Goal: Information Seeking & Learning: Learn about a topic

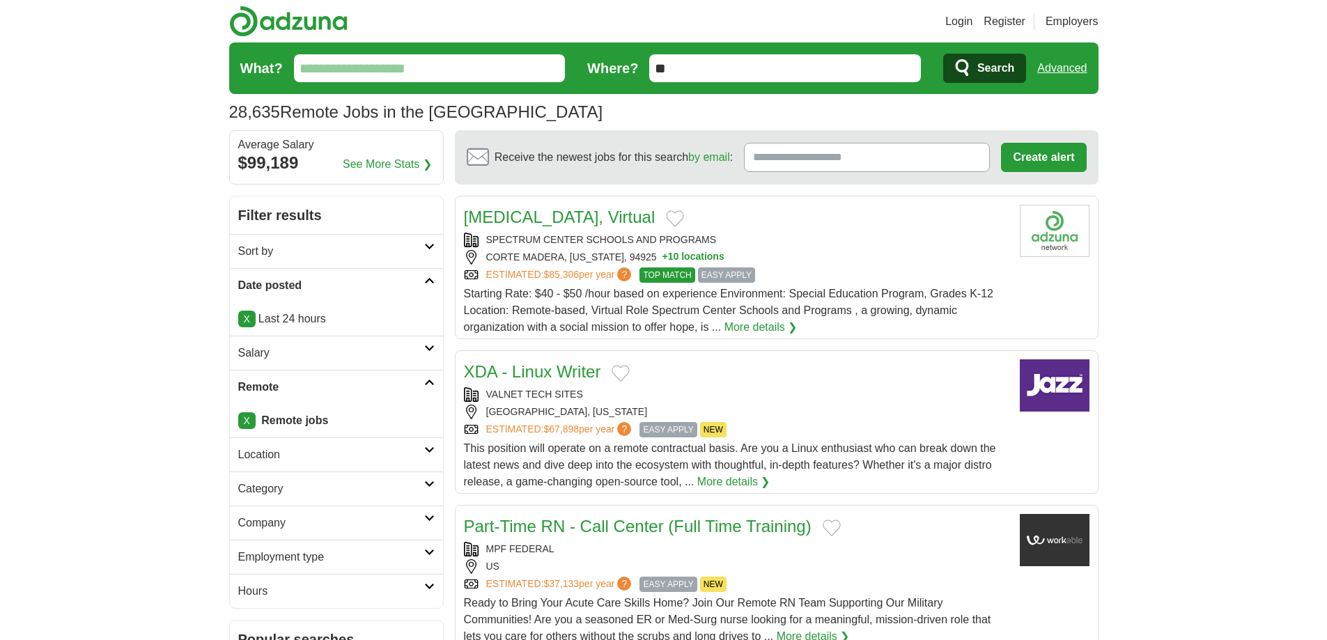
scroll to position [35, 0]
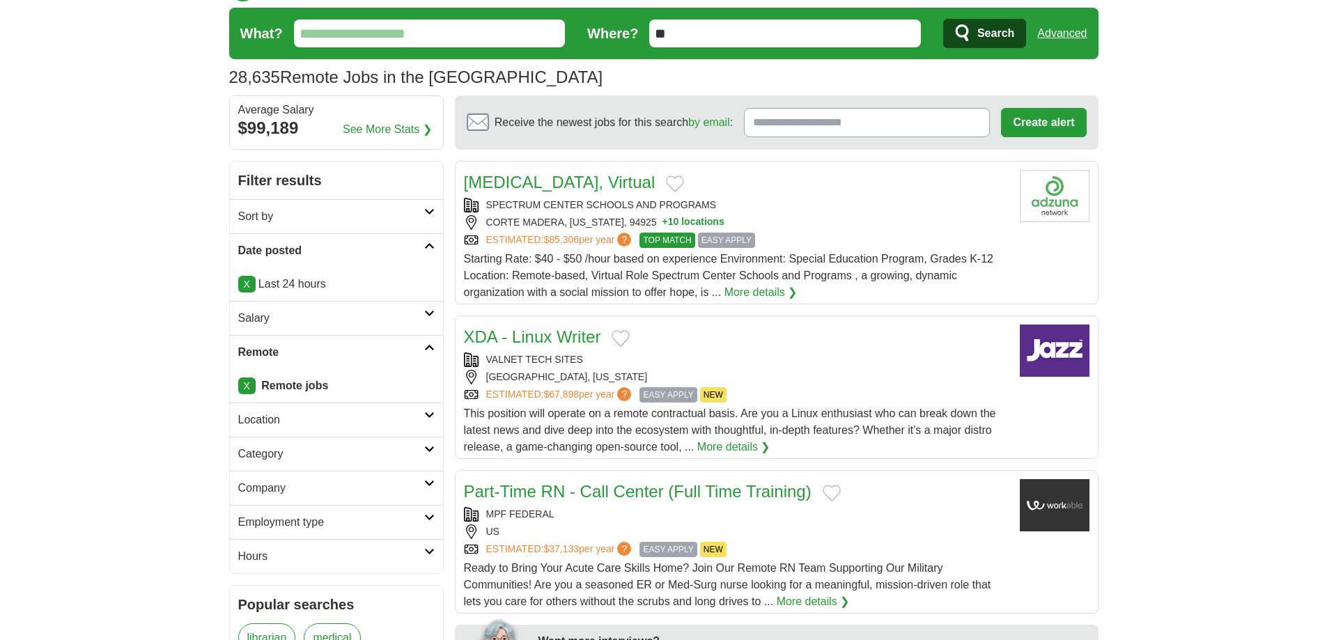
click at [415, 36] on input "What?" at bounding box center [430, 34] width 272 height 28
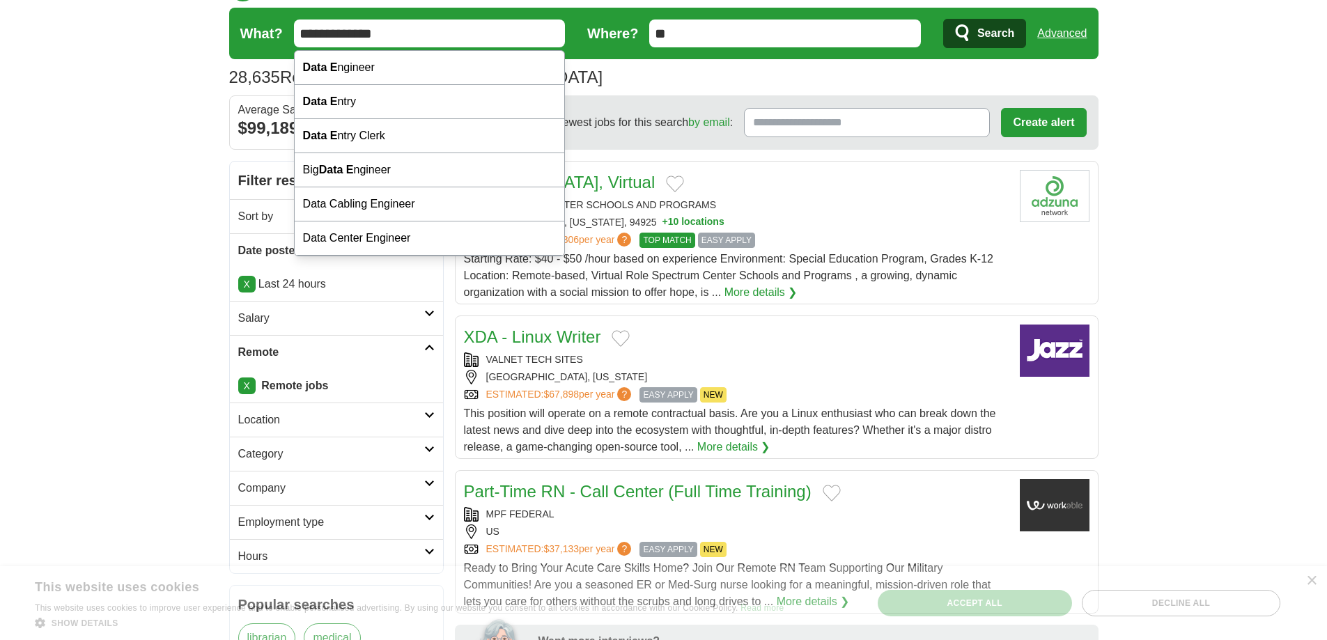
type input "**********"
click at [943, 19] on button "Search" at bounding box center [984, 33] width 83 height 29
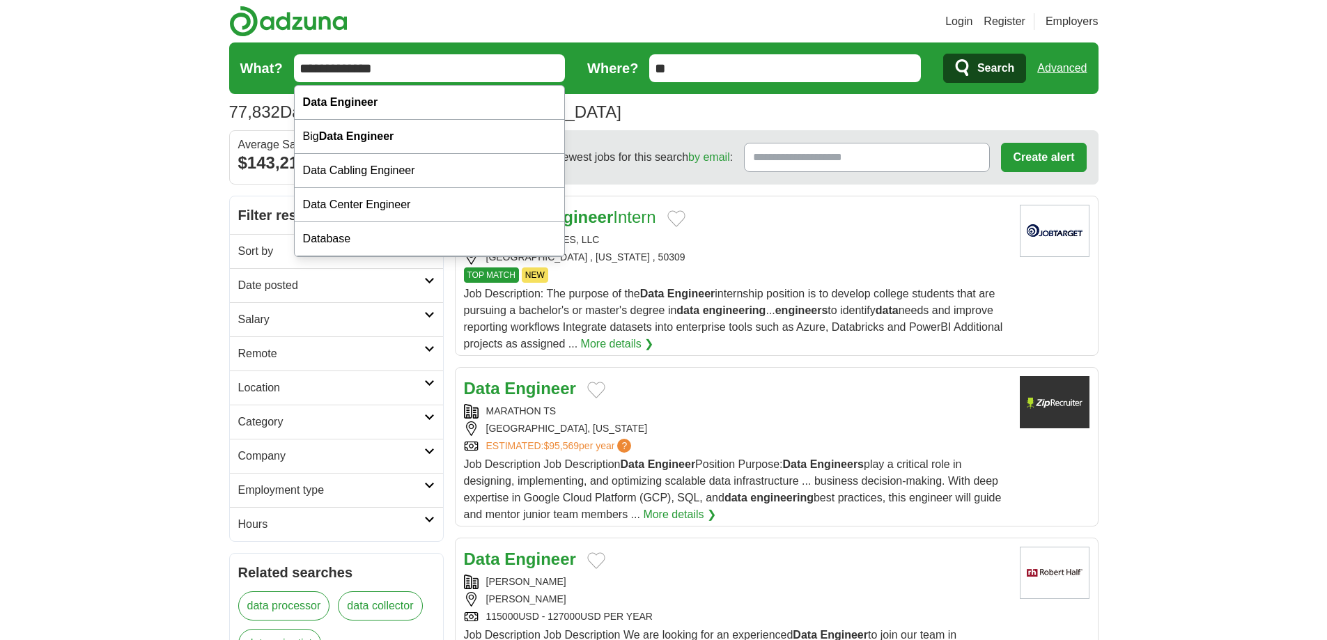
click at [374, 95] on div "Data Engineer" at bounding box center [430, 103] width 270 height 34
type input "**********"
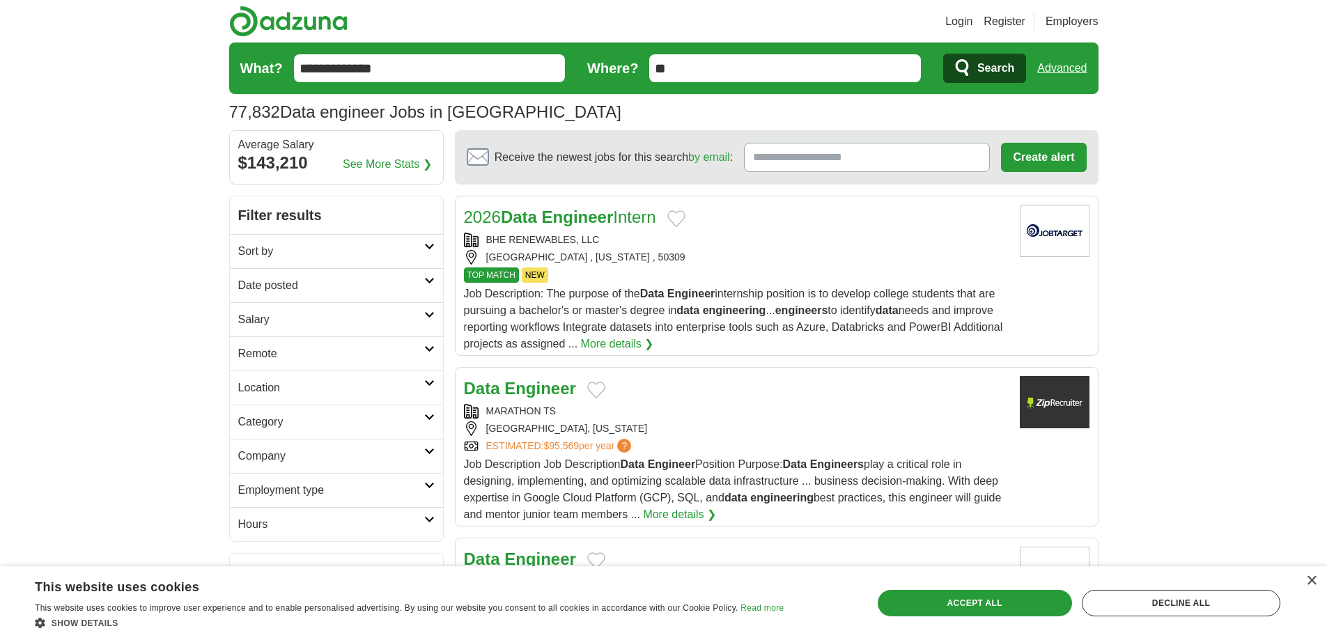
scroll to position [31, 0]
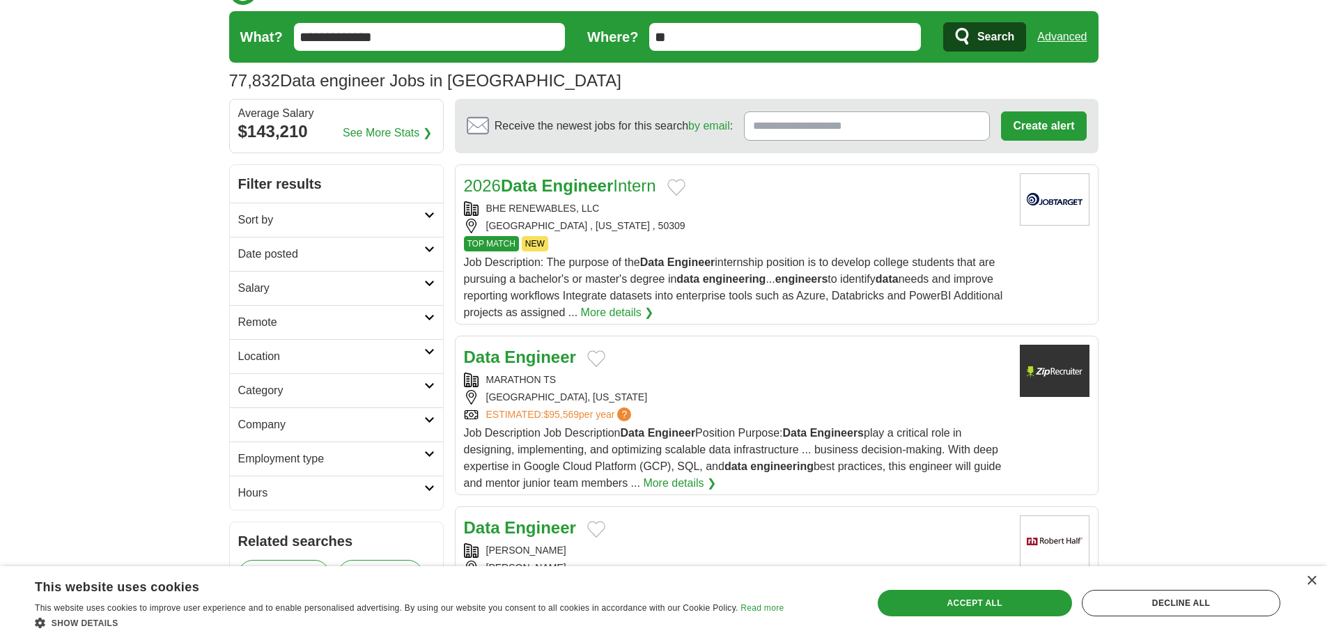
click at [389, 253] on h2 "Date posted" at bounding box center [331, 254] width 186 height 17
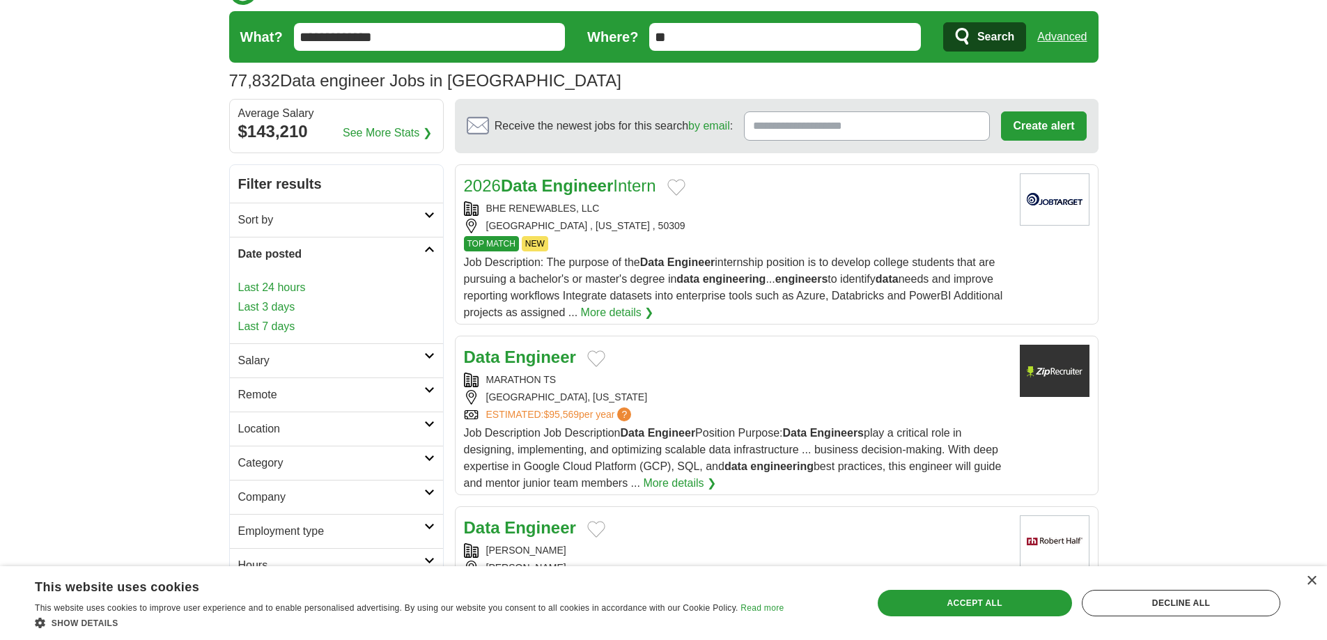
click at [256, 284] on link "Last 24 hours" at bounding box center [336, 287] width 196 height 17
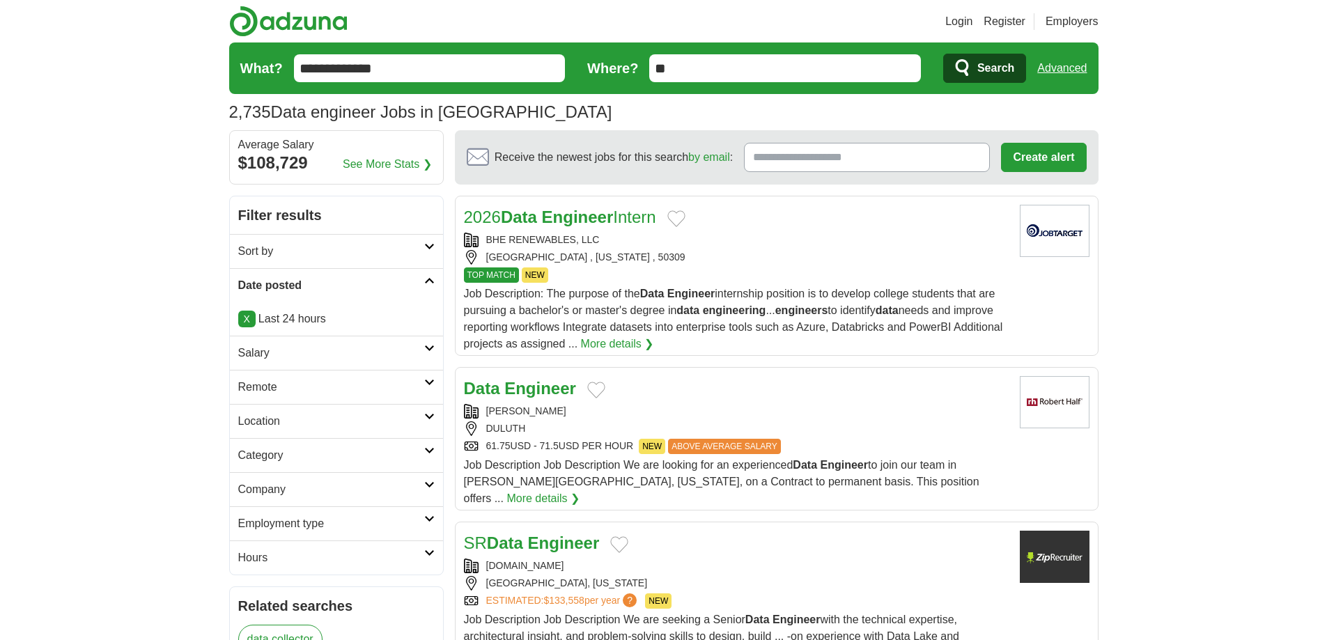
click at [362, 391] on h2 "Remote" at bounding box center [331, 387] width 186 height 17
click at [271, 422] on link "Remote jobs" at bounding box center [269, 420] width 63 height 12
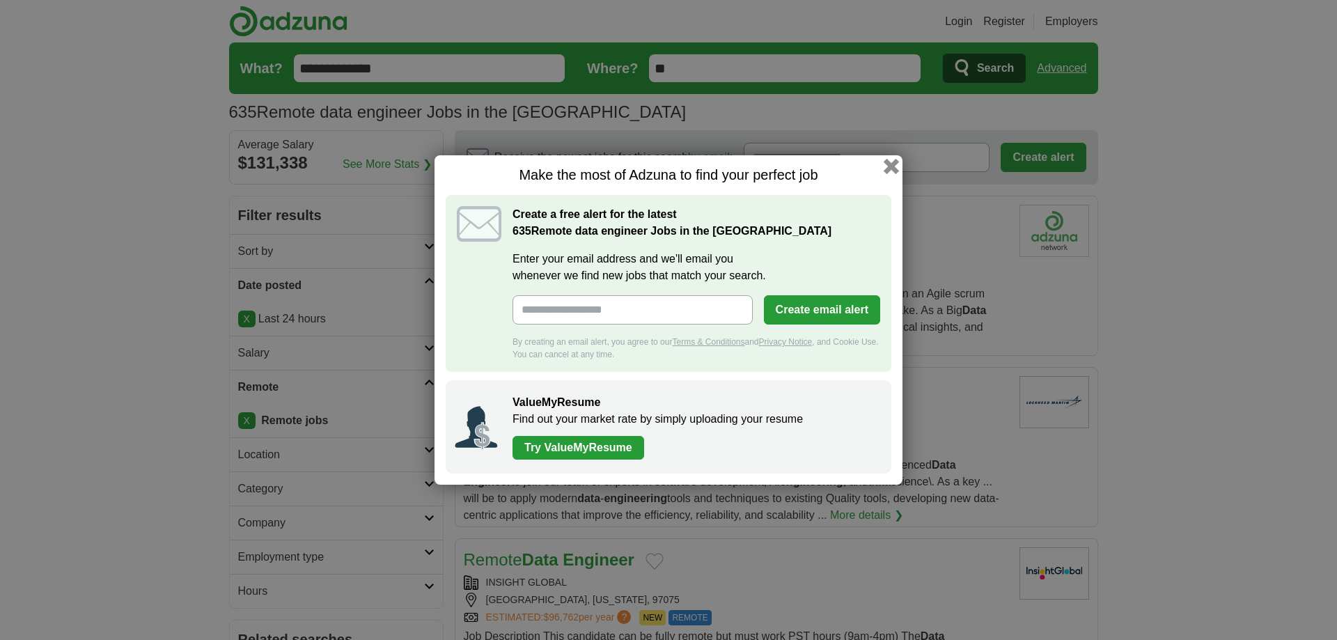
click at [895, 172] on button "button" at bounding box center [891, 166] width 15 height 15
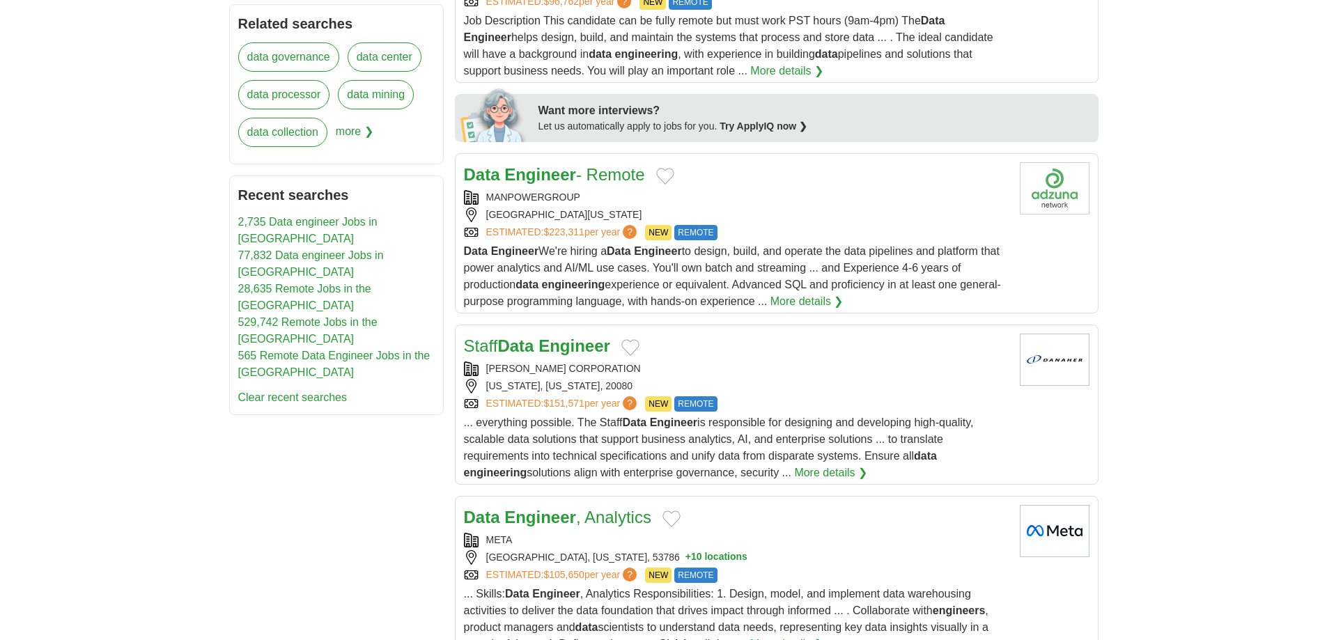
scroll to position [624, 0]
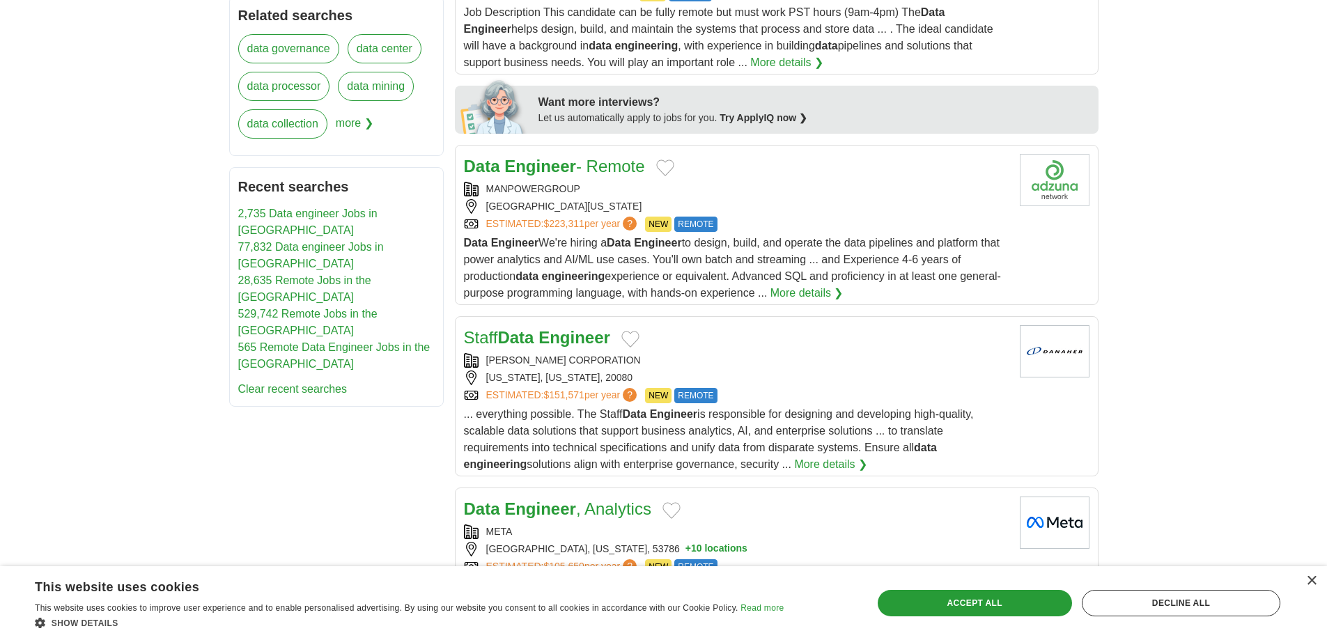
click at [546, 180] on div "Data Engineer - Remote MANPOWERGROUP SAN FRANCISCO, CALIFORNIA, 94103 ESTIMATED…" at bounding box center [736, 228] width 545 height 148
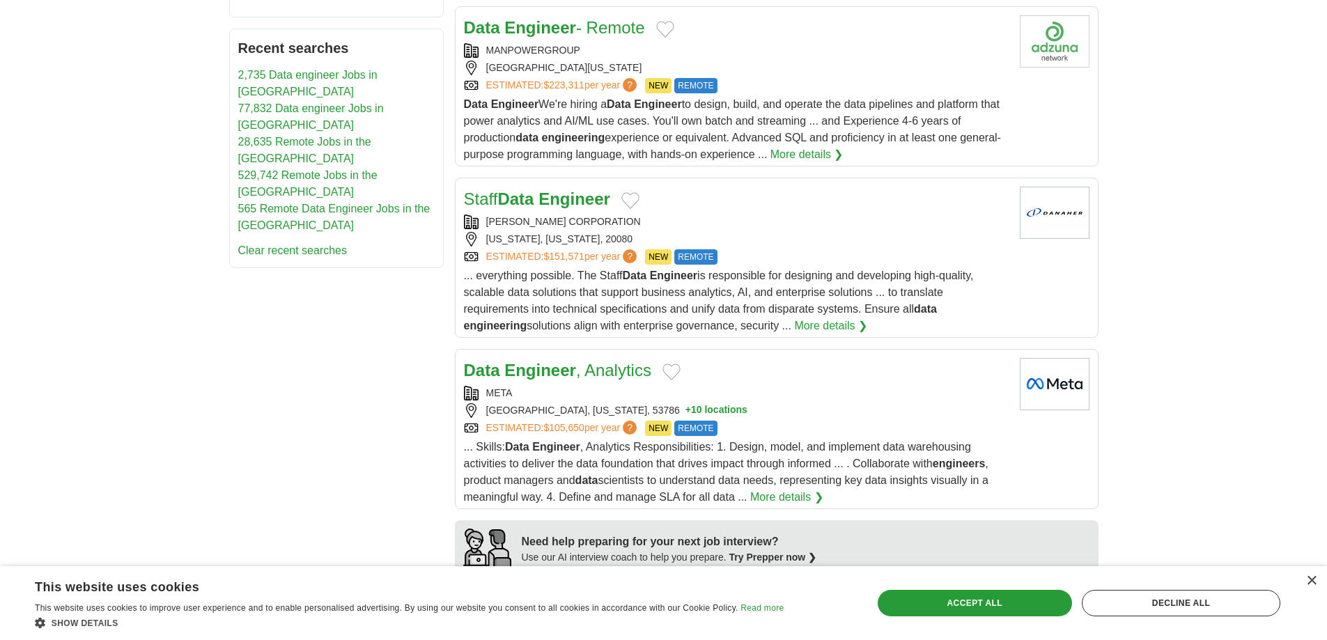
scroll to position [763, 0]
click at [541, 220] on link "DANAHER CORPORATION" at bounding box center [563, 220] width 155 height 11
click at [554, 233] on div "WASHINGTON, DISTRICT OF COLUMBIA, 20080" at bounding box center [736, 238] width 545 height 15
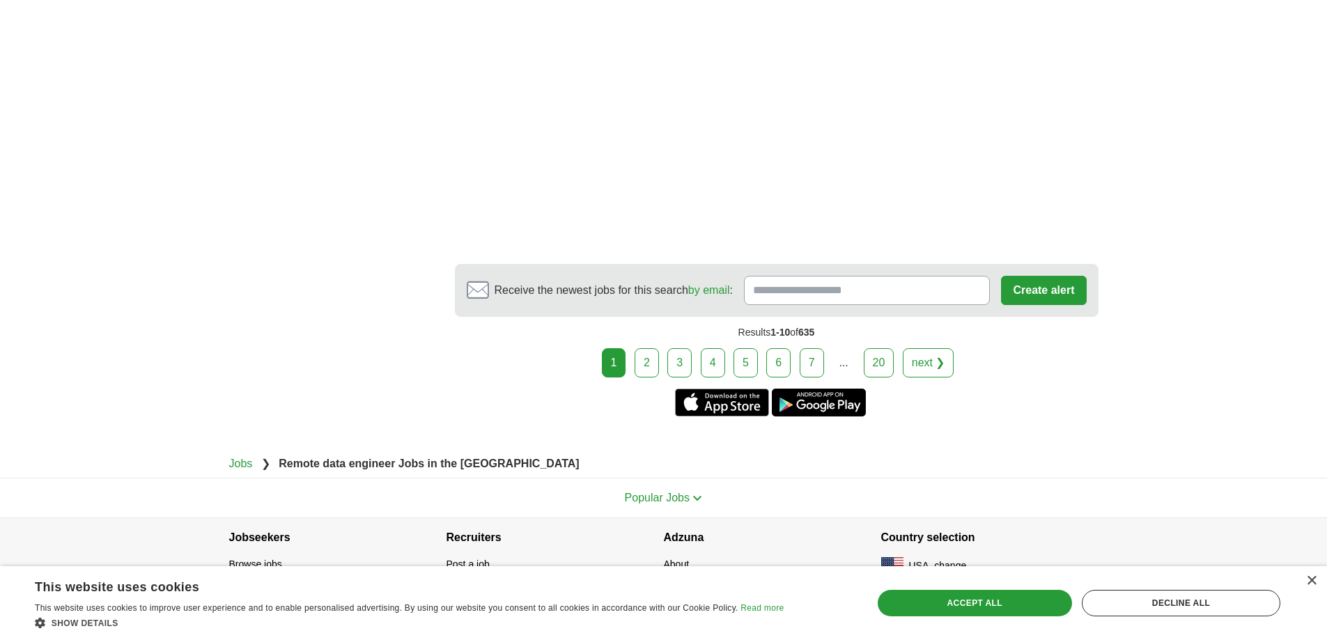
scroll to position [2367, 0]
drag, startPoint x: 664, startPoint y: 345, endPoint x: 657, endPoint y: 343, distance: 7.1
click at [662, 348] on div "1 2 3 4 5 6 7 ... 20" at bounding box center [777, 362] width 644 height 29
click at [650, 348] on link "2" at bounding box center [647, 362] width 24 height 29
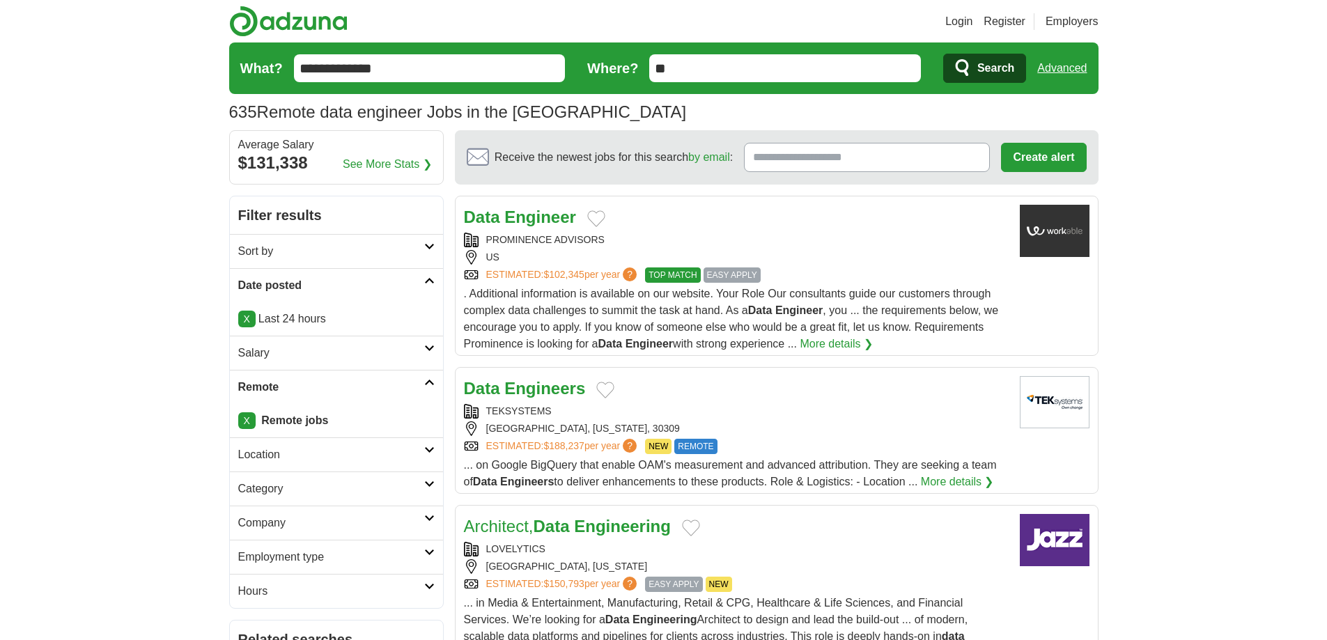
click at [529, 253] on div "US" at bounding box center [736, 257] width 545 height 15
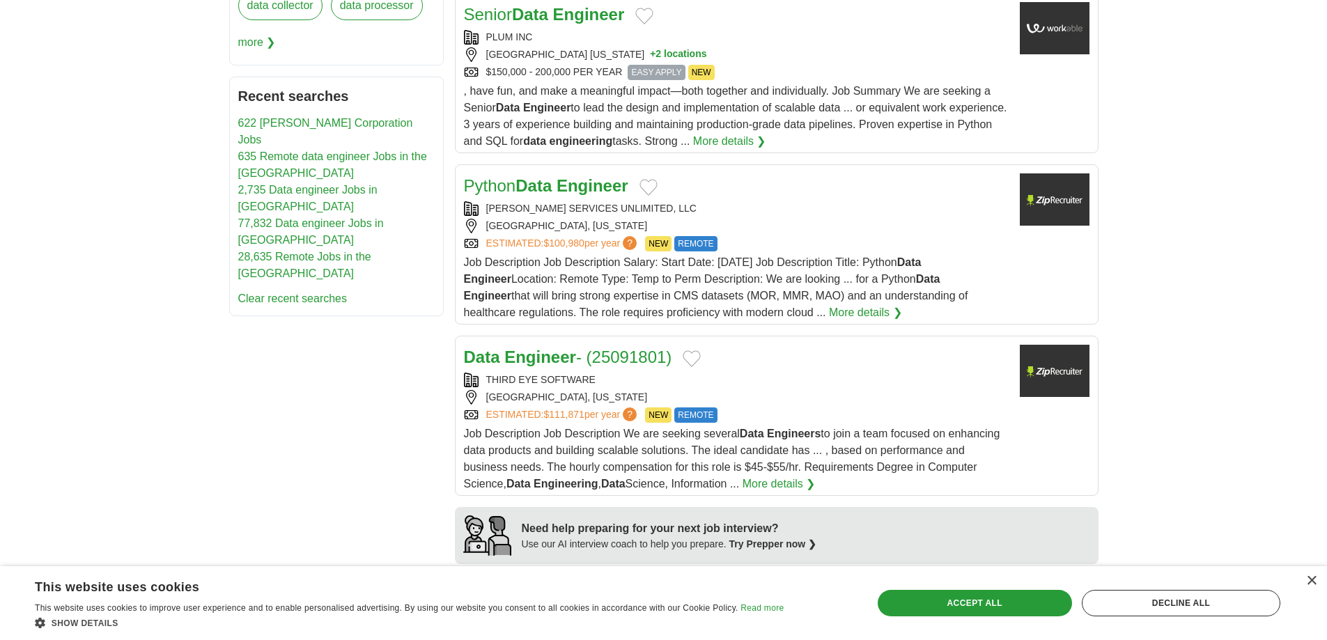
scroll to position [770, 0]
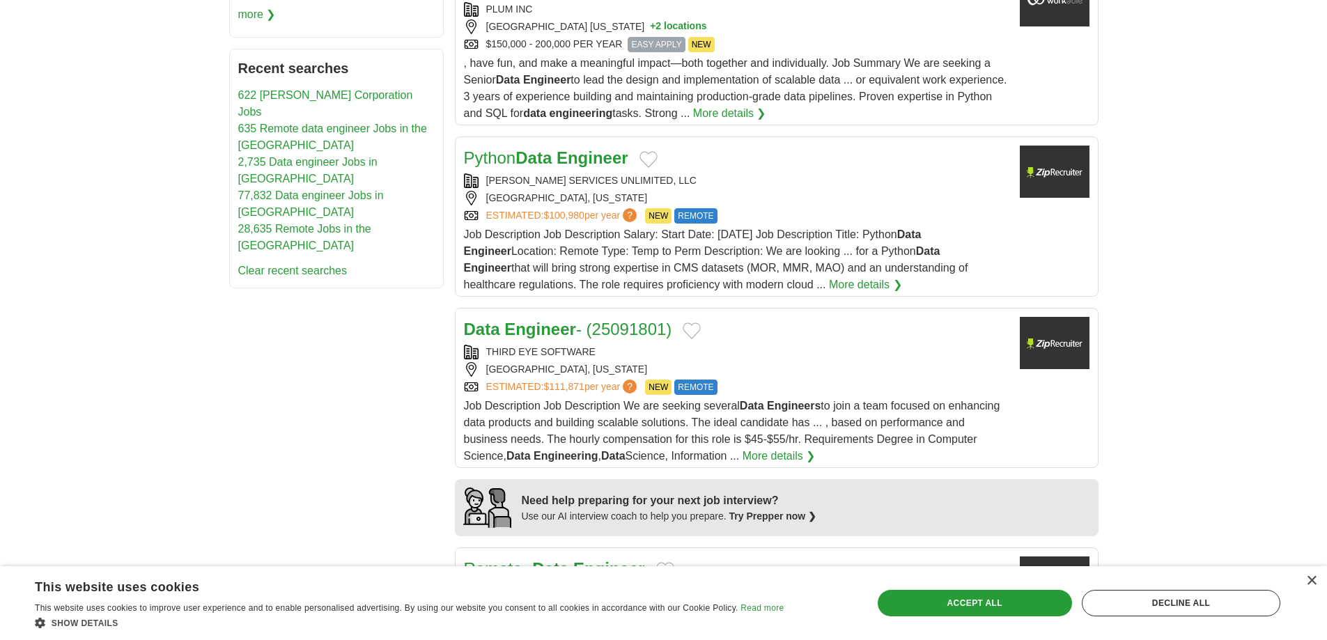
click at [563, 187] on div "BICKHAM SERVICES UNLIMITED, LLC" at bounding box center [736, 180] width 545 height 15
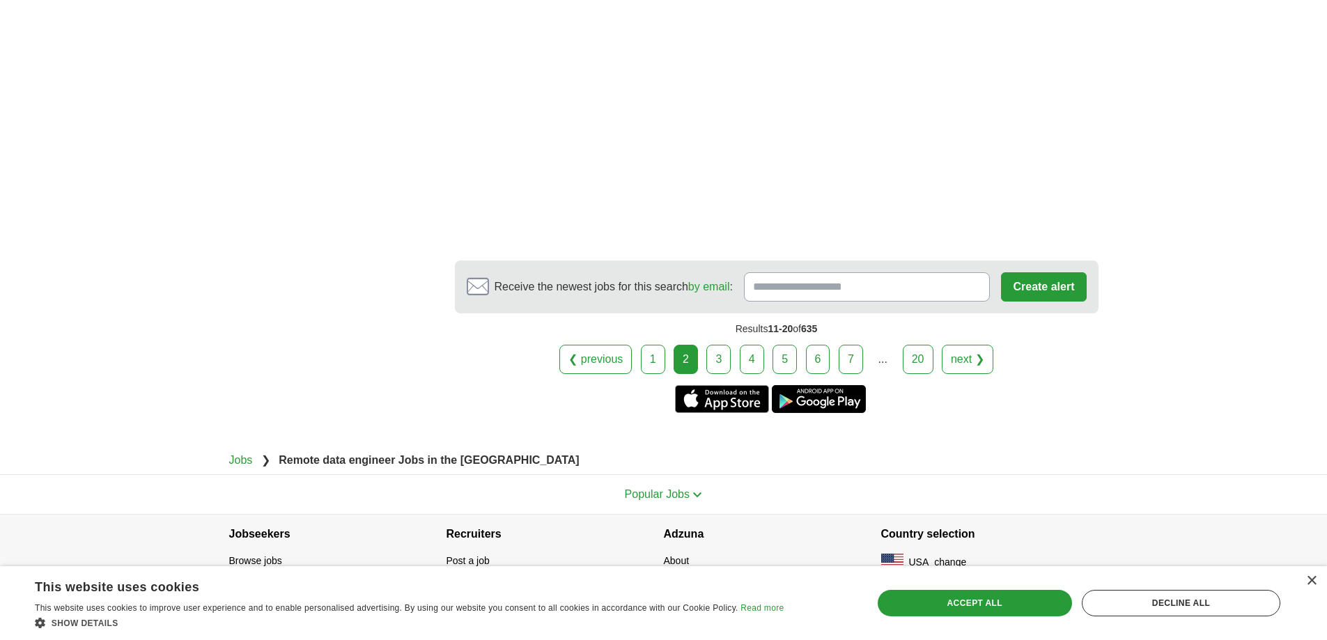
scroll to position [2613, 0]
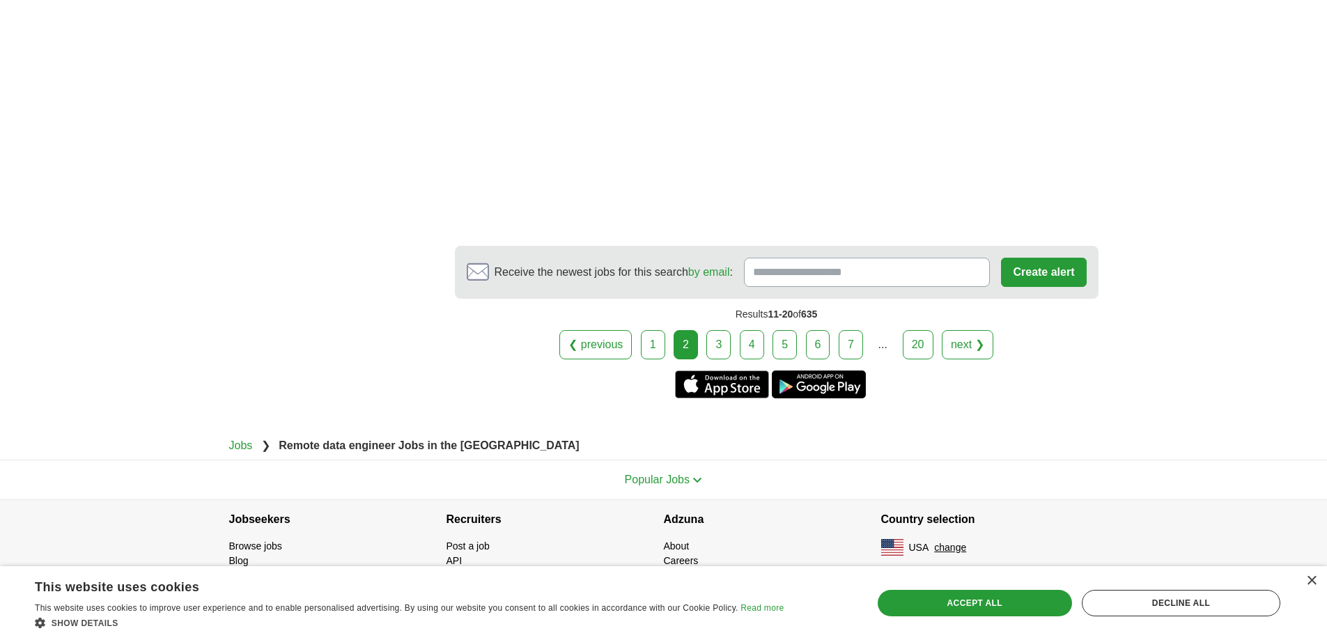
click at [717, 346] on link "3" at bounding box center [718, 344] width 24 height 29
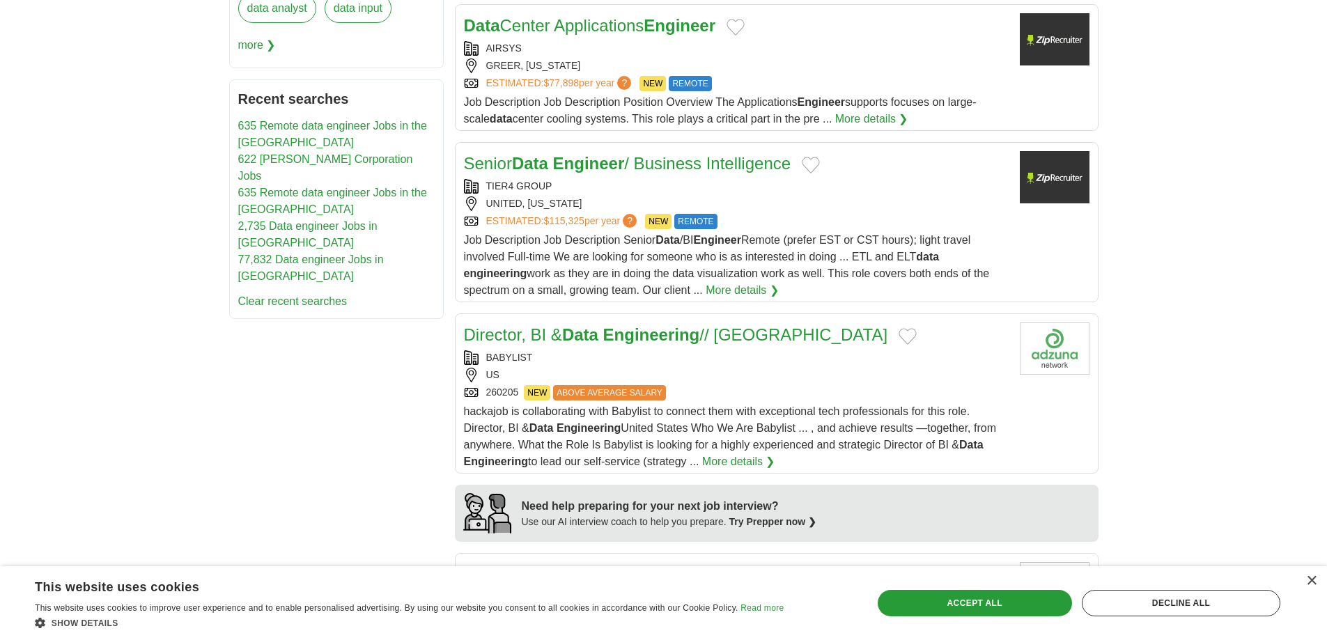
scroll to position [740, 0]
click at [598, 178] on div "TIER4 GROUP" at bounding box center [736, 185] width 545 height 15
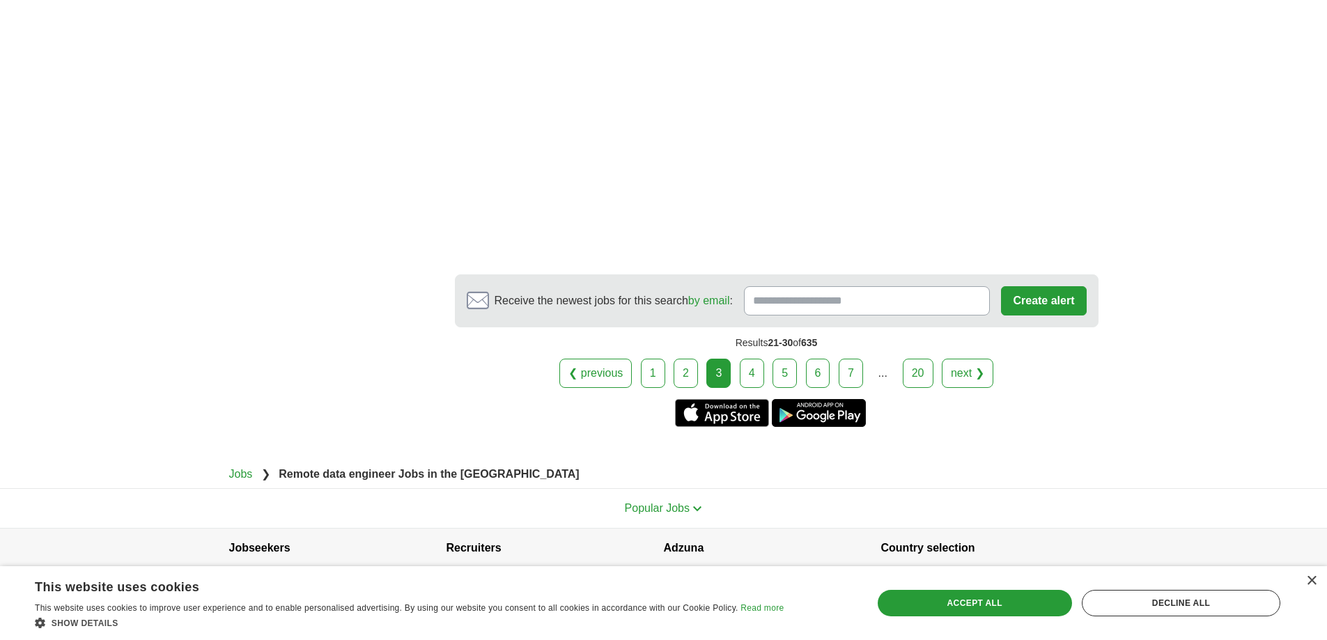
scroll to position [2381, 0]
click at [742, 358] on link "4" at bounding box center [752, 372] width 24 height 29
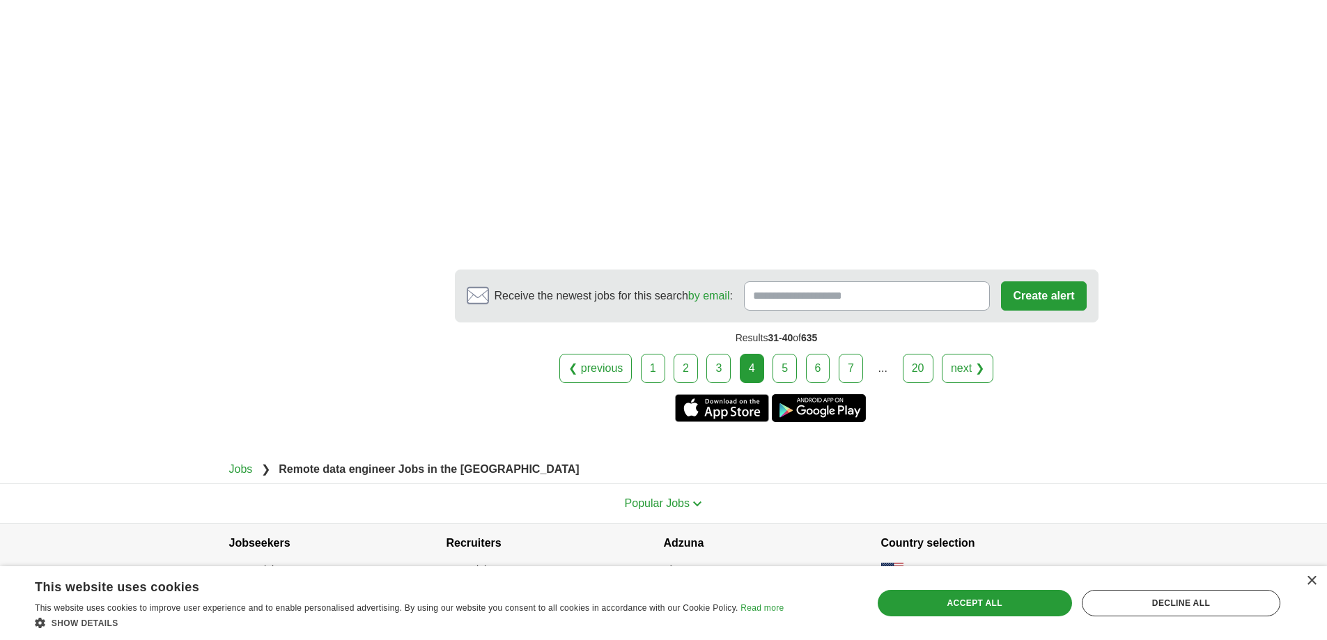
scroll to position [2574, 0]
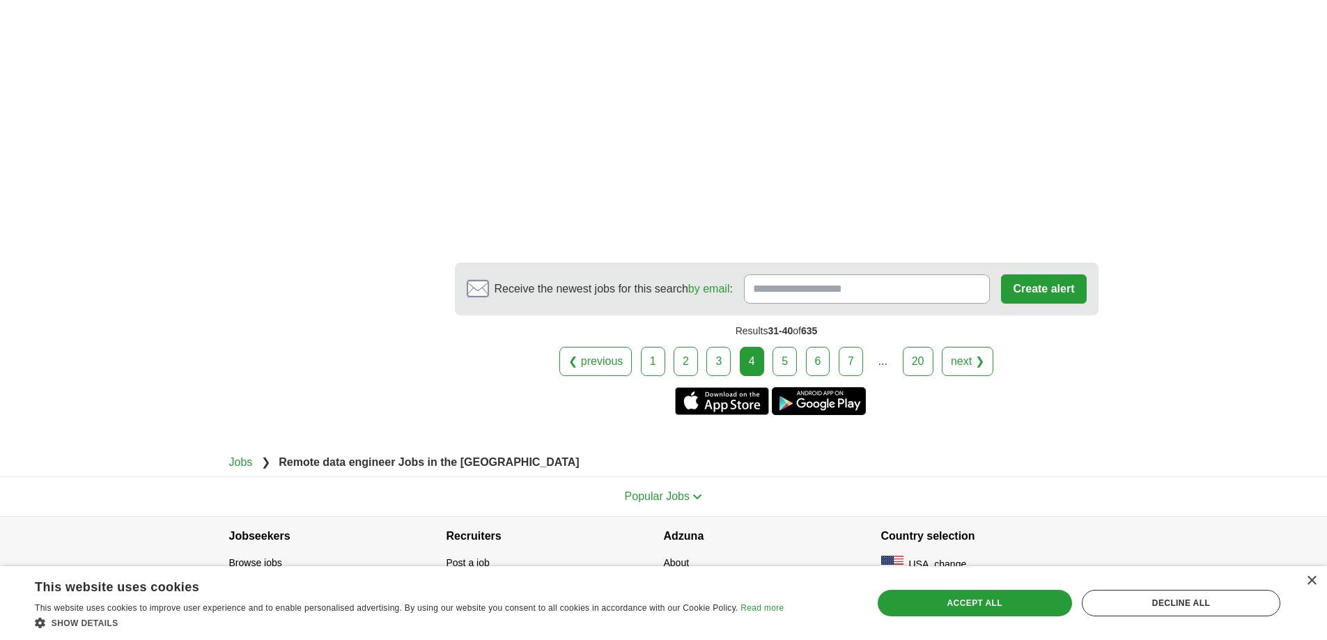
click at [781, 347] on link "5" at bounding box center [784, 361] width 24 height 29
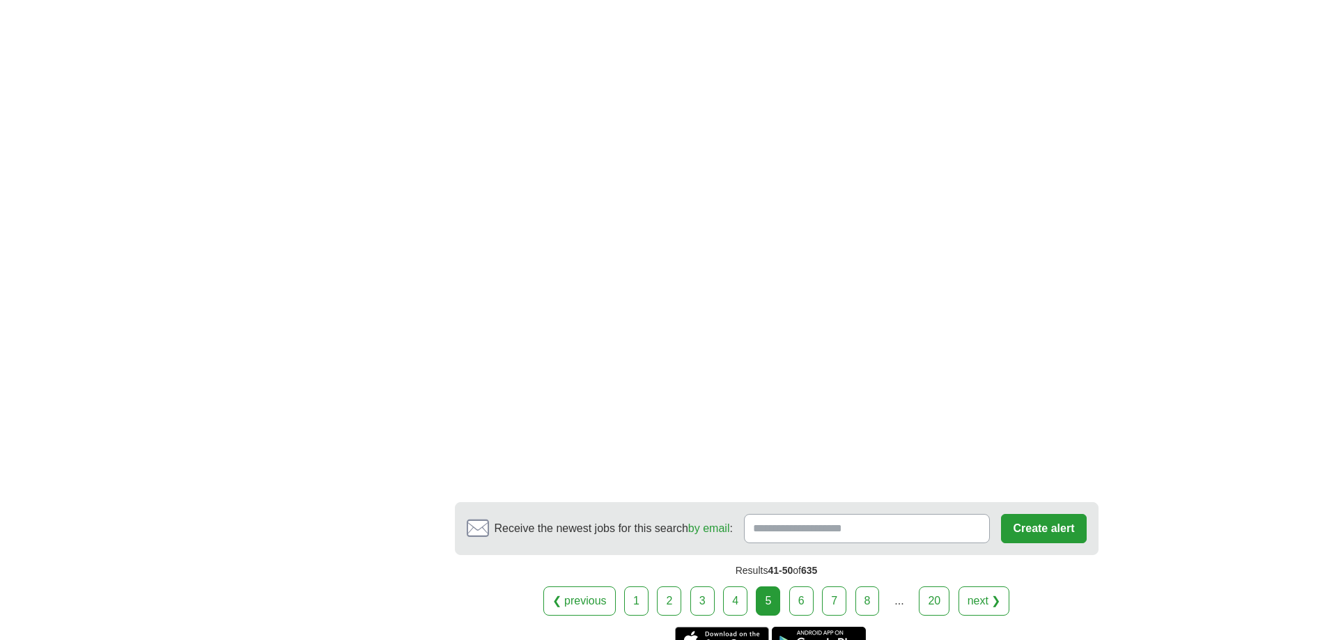
scroll to position [2250, 0]
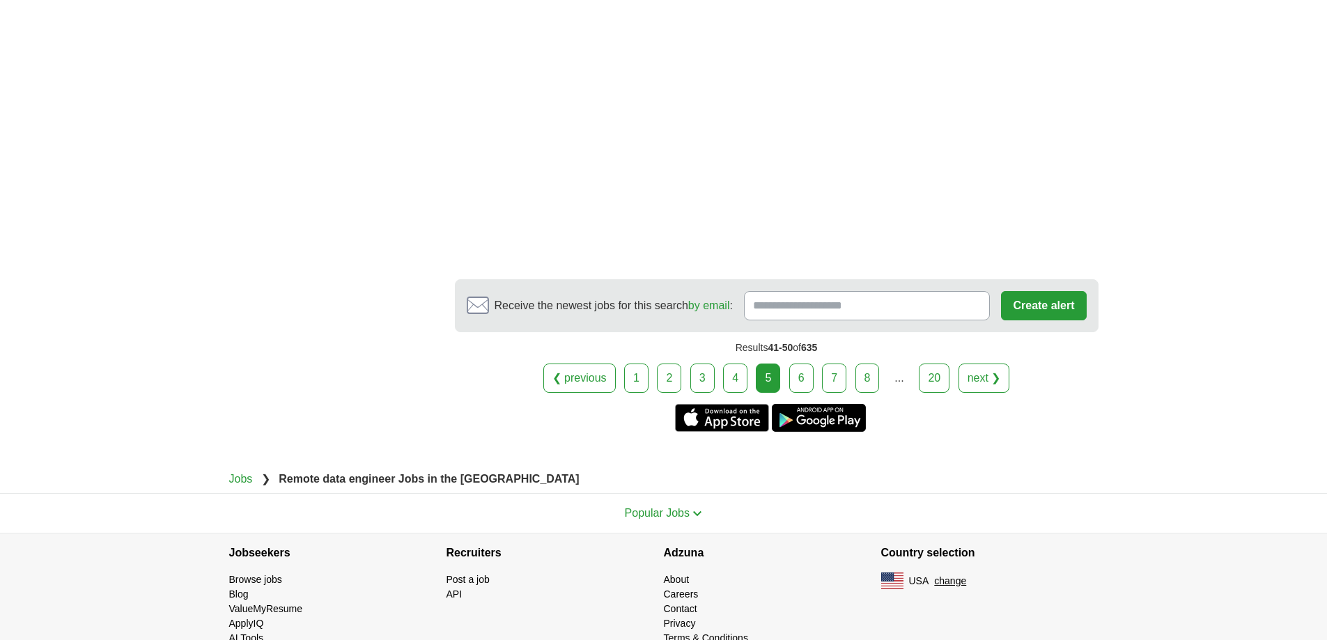
click at [803, 364] on link "6" at bounding box center [801, 378] width 24 height 29
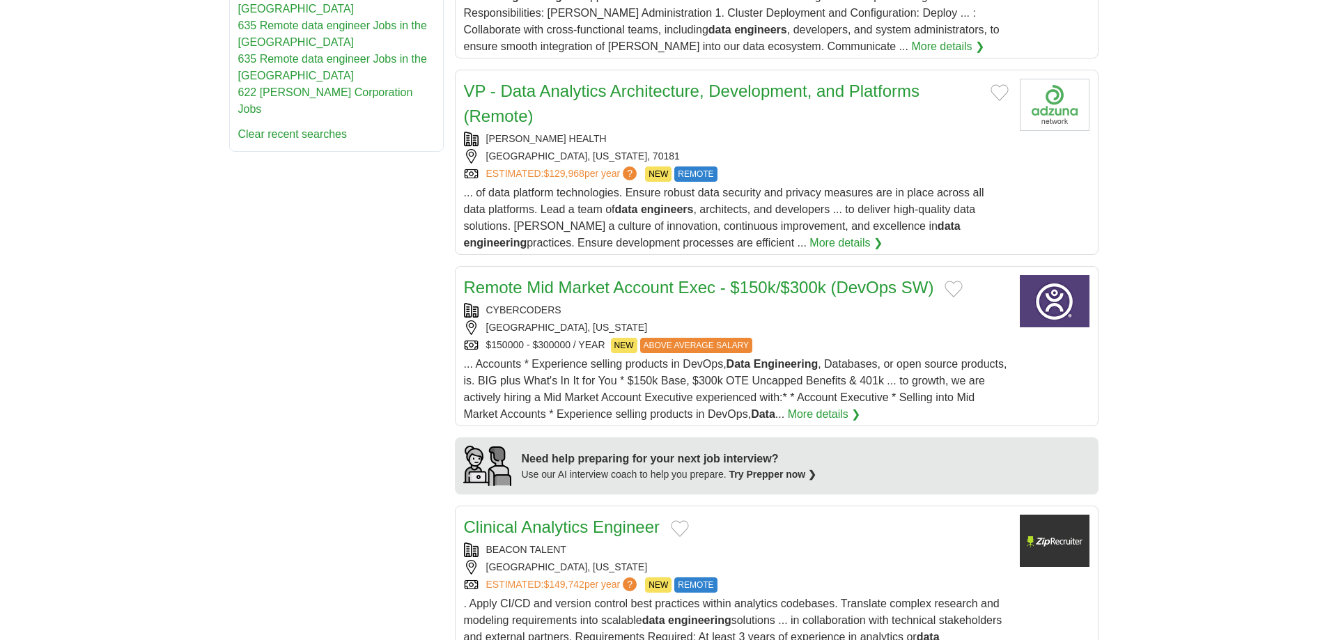
scroll to position [897, 0]
